Goal: Complete application form: Complete application form

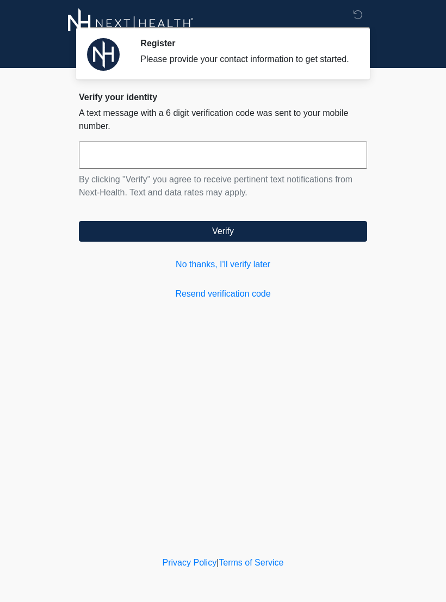
click at [182, 163] on input "text" at bounding box center [223, 155] width 288 height 27
click at [191, 167] on input "text" at bounding box center [223, 155] width 288 height 27
type input "******"
click at [222, 242] on button "Verify" at bounding box center [223, 231] width 288 height 21
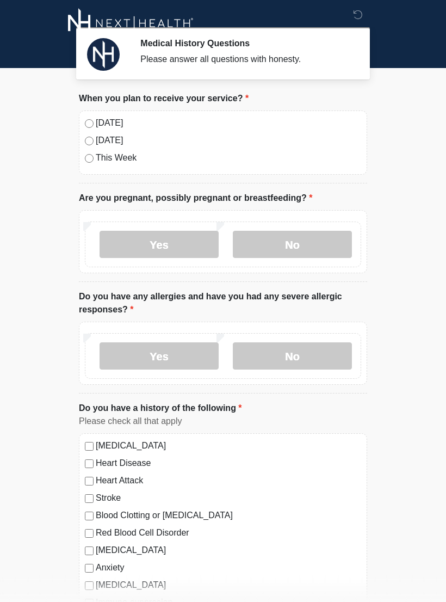
click at [83, 120] on div "[DATE] [DATE] This Week" at bounding box center [223, 142] width 288 height 64
click at [99, 121] on label "[DATE]" at bounding box center [229, 122] width 266 height 13
click at [277, 257] on label "No" at bounding box center [292, 244] width 119 height 27
click at [290, 368] on label "No" at bounding box center [292, 355] width 119 height 27
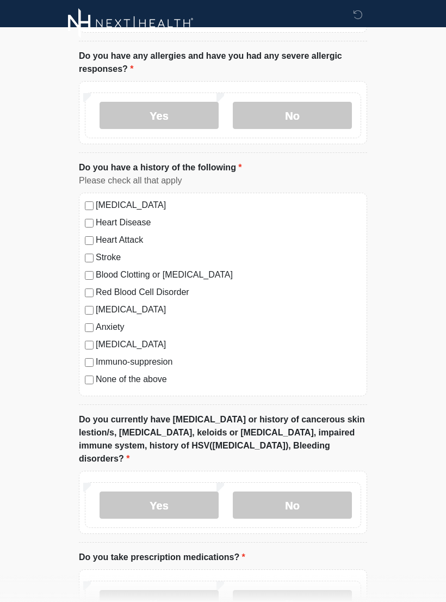
scroll to position [249, 0]
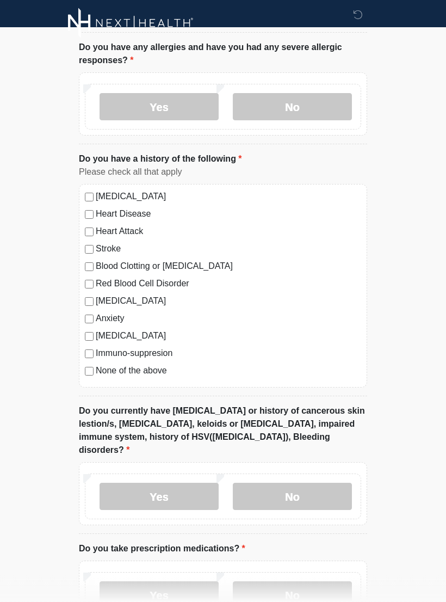
click at [292, 483] on label "No" at bounding box center [292, 496] width 119 height 27
click at [292, 586] on label "No" at bounding box center [292, 594] width 119 height 27
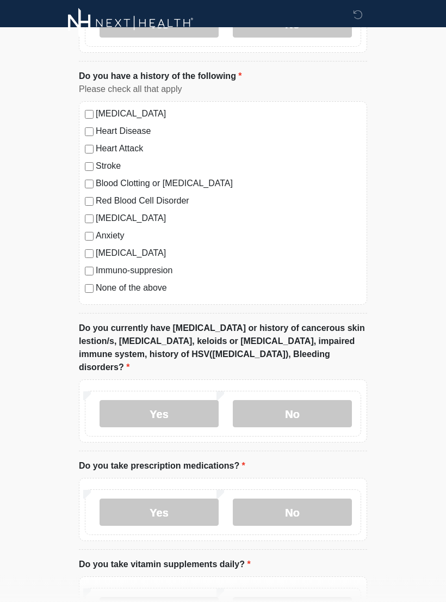
scroll to position [333, 0]
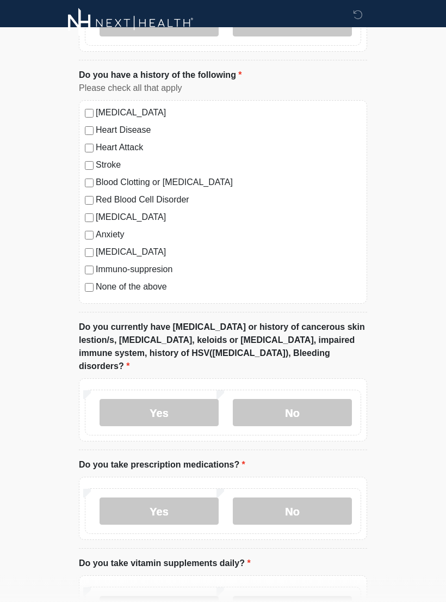
click at [183, 498] on label "Yes" at bounding box center [159, 511] width 119 height 27
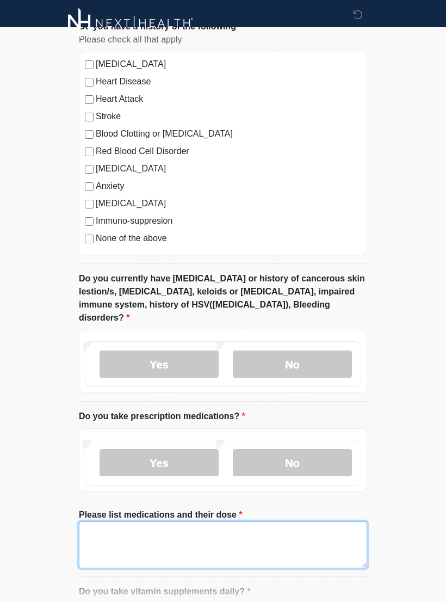
click at [221, 535] on textarea "Please list medications and their dose" at bounding box center [223, 545] width 288 height 47
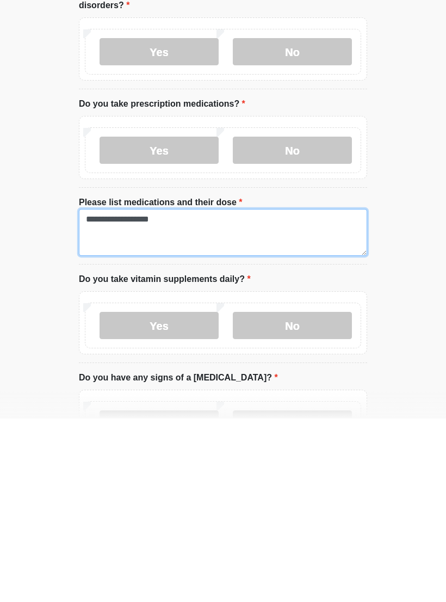
click at [101, 392] on textarea "**********" at bounding box center [223, 415] width 288 height 47
type textarea "**********"
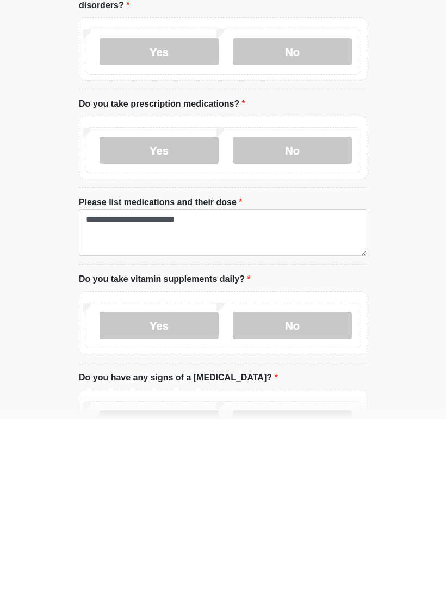
click at [273, 495] on label "No" at bounding box center [292, 508] width 119 height 27
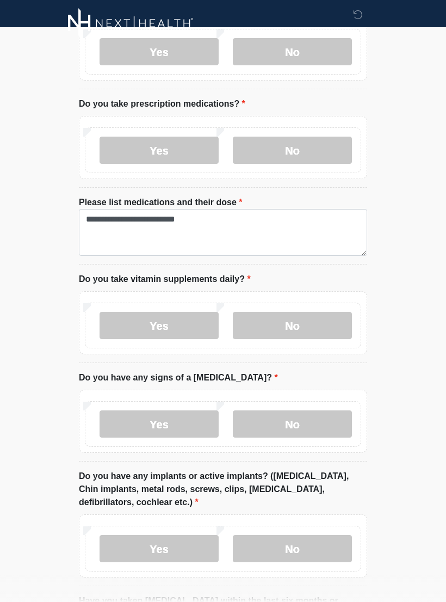
click at [296, 410] on label "No" at bounding box center [292, 423] width 119 height 27
click at [294, 535] on label "No" at bounding box center [292, 548] width 119 height 27
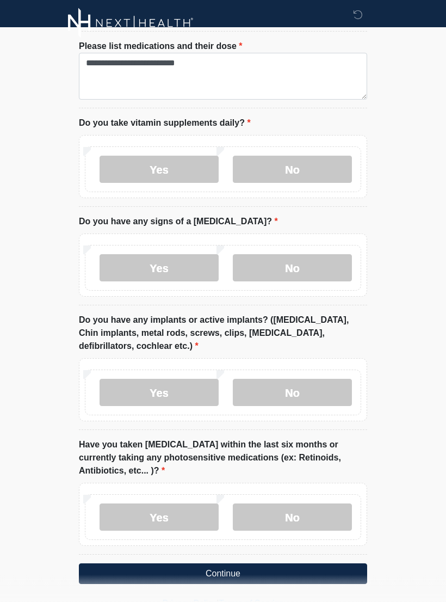
scroll to position [858, 0]
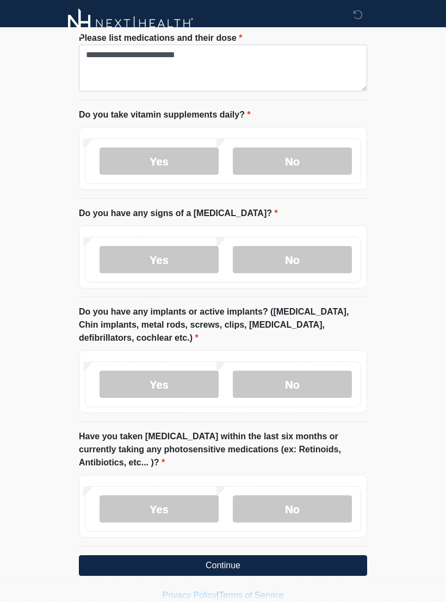
click at [303, 495] on label "No" at bounding box center [292, 508] width 119 height 27
click at [222, 558] on button "Continue" at bounding box center [223, 565] width 288 height 21
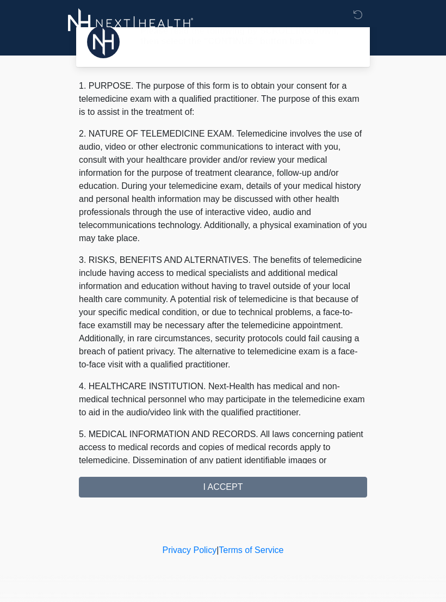
scroll to position [0, 0]
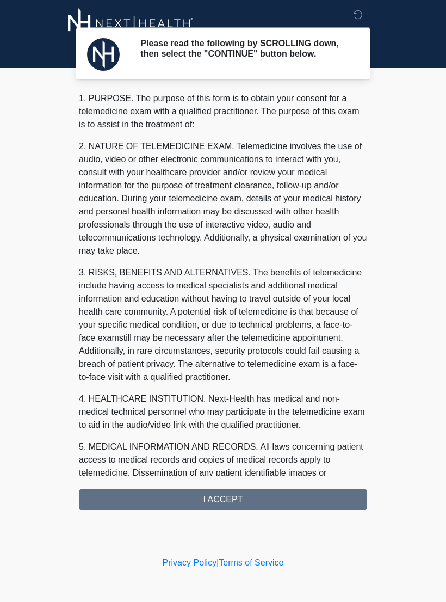
click at [219, 510] on div "1. PURPOSE. The purpose of this form is to obtain your consent for a telemedici…" at bounding box center [223, 301] width 288 height 418
click at [225, 497] on div "1. PURPOSE. The purpose of this form is to obtain your consent for a telemedici…" at bounding box center [223, 301] width 288 height 418
click at [228, 508] on div "1. PURPOSE. The purpose of this form is to obtain your consent for a telemedici…" at bounding box center [223, 301] width 288 height 418
click at [212, 499] on div "1. PURPOSE. The purpose of this form is to obtain your consent for a telemedici…" at bounding box center [223, 301] width 288 height 418
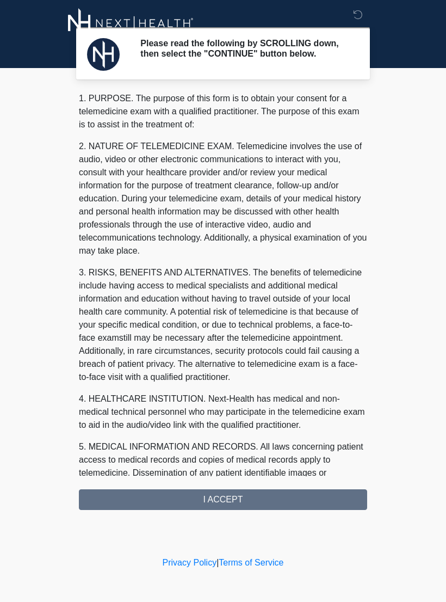
click at [216, 510] on div "1. PURPOSE. The purpose of this form is to obtain your consent for a telemedici…" at bounding box center [223, 301] width 288 height 418
click at [194, 506] on div "1. PURPOSE. The purpose of this form is to obtain your consent for a telemedici…" at bounding box center [223, 301] width 288 height 418
click at [220, 508] on div "1. PURPOSE. The purpose of this form is to obtain your consent for a telemedici…" at bounding box center [223, 301] width 288 height 418
click at [206, 510] on div "1. PURPOSE. The purpose of this form is to obtain your consent for a telemedici…" at bounding box center [223, 301] width 288 height 418
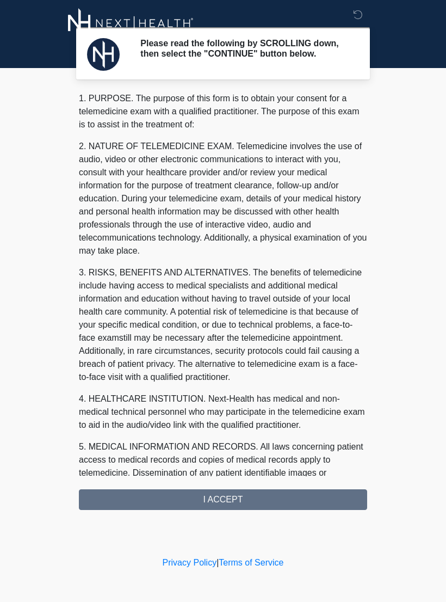
click at [205, 510] on div "1. PURPOSE. The purpose of this form is to obtain your consent for a telemedici…" at bounding box center [223, 301] width 288 height 418
click at [199, 514] on div "Please read the following by SCROLLING down, then select the "CONTINUE" button …" at bounding box center [223, 277] width 327 height 532
click at [226, 508] on div "1. PURPOSE. The purpose of this form is to obtain your consent for a telemedici…" at bounding box center [223, 301] width 288 height 418
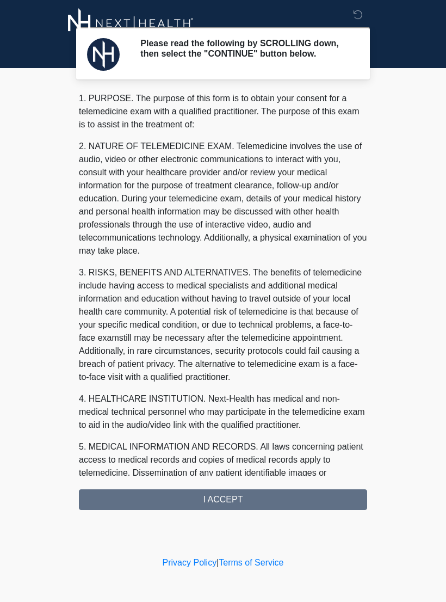
click at [218, 508] on div "1. PURPOSE. The purpose of this form is to obtain your consent for a telemedici…" at bounding box center [223, 301] width 288 height 418
click at [216, 497] on div "1. PURPOSE. The purpose of this form is to obtain your consent for a telemedici…" at bounding box center [223, 301] width 288 height 418
click at [250, 503] on div "1. PURPOSE. The purpose of this form is to obtain your consent for a telemedici…" at bounding box center [223, 301] width 288 height 418
click at [236, 521] on div "Please read the following by SCROLLING down, then select the "CONTINUE" button …" at bounding box center [223, 277] width 327 height 532
click at [223, 490] on div "1. PURPOSE. The purpose of this form is to obtain your consent for a telemedici…" at bounding box center [223, 301] width 288 height 418
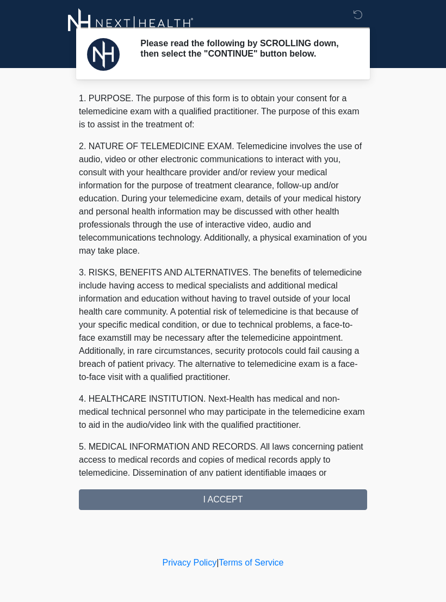
click at [235, 503] on div "1. PURPOSE. The purpose of this form is to obtain your consent for a telemedici…" at bounding box center [223, 301] width 288 height 418
click at [234, 502] on div "1. PURPOSE. The purpose of this form is to obtain your consent for a telemedici…" at bounding box center [223, 301] width 288 height 418
click at [229, 505] on div "1. PURPOSE. The purpose of this form is to obtain your consent for a telemedici…" at bounding box center [223, 301] width 288 height 418
click at [231, 508] on div "1. PURPOSE. The purpose of this form is to obtain your consent for a telemedici…" at bounding box center [223, 301] width 288 height 418
click at [231, 497] on div "1. PURPOSE. The purpose of this form is to obtain your consent for a telemedici…" at bounding box center [223, 301] width 288 height 418
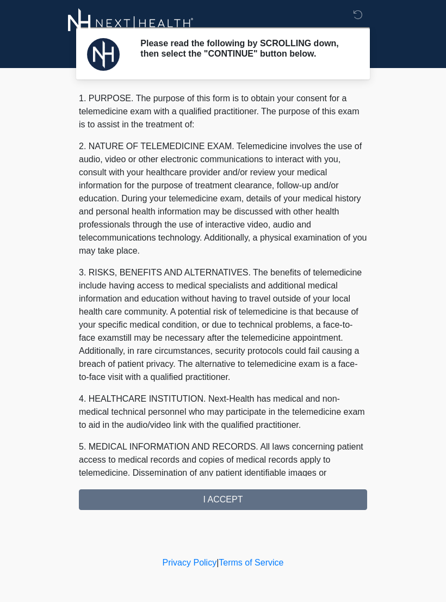
click at [261, 506] on div "1. PURPOSE. The purpose of this form is to obtain your consent for a telemedici…" at bounding box center [223, 301] width 288 height 418
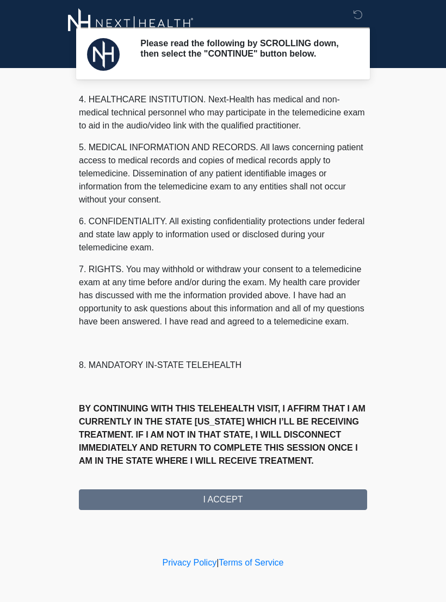
click at [331, 505] on button "I ACCEPT" at bounding box center [223, 499] width 288 height 21
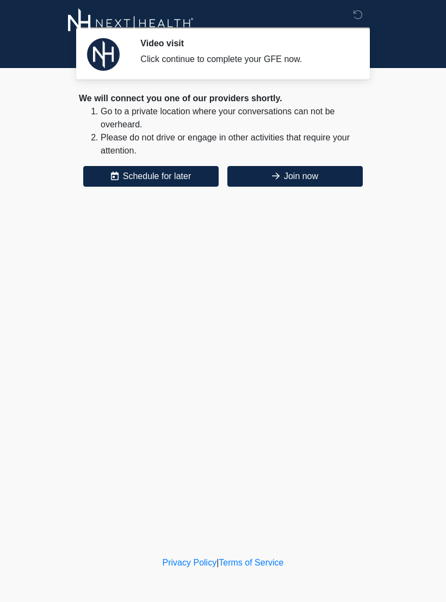
click at [327, 175] on button "Join now" at bounding box center [296, 176] width 136 height 21
